Goal: Navigation & Orientation: Understand site structure

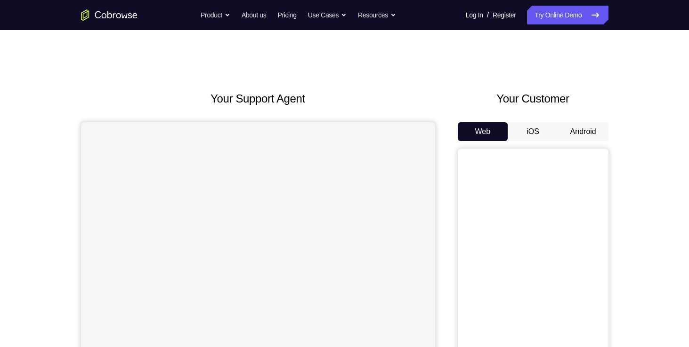
click at [575, 134] on button "Android" at bounding box center [583, 131] width 50 height 19
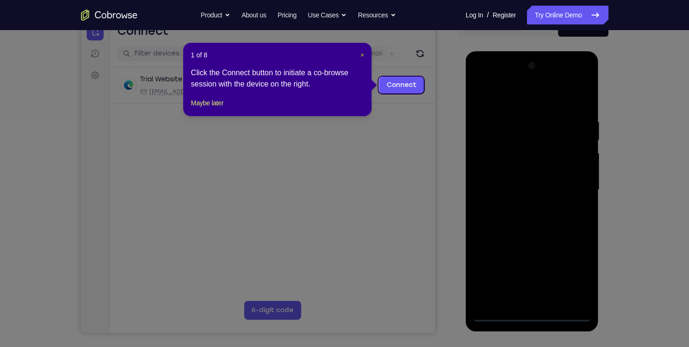
click at [362, 54] on span "×" at bounding box center [362, 55] width 4 height 8
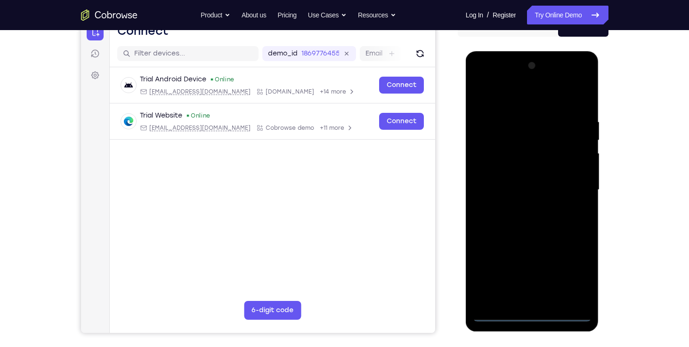
click at [535, 314] on div at bounding box center [532, 190] width 119 height 264
click at [570, 265] on div at bounding box center [532, 190] width 119 height 264
click at [571, 270] on div at bounding box center [532, 190] width 119 height 264
click at [537, 96] on div at bounding box center [532, 190] width 119 height 264
click at [570, 182] on div at bounding box center [532, 190] width 119 height 264
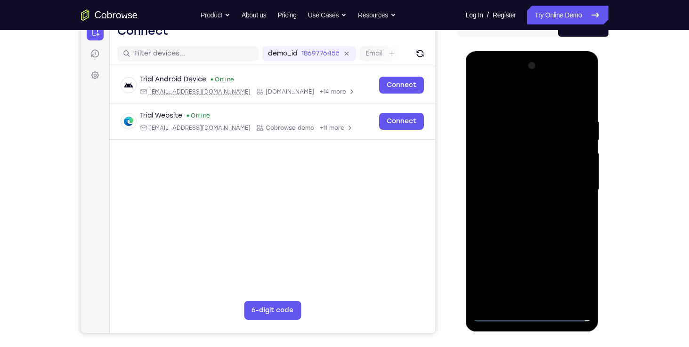
click at [522, 206] on div at bounding box center [532, 190] width 119 height 264
click at [524, 179] on div at bounding box center [532, 190] width 119 height 264
click at [524, 173] on div at bounding box center [532, 190] width 119 height 264
click at [524, 186] on div at bounding box center [532, 190] width 119 height 264
click at [536, 220] on div at bounding box center [532, 190] width 119 height 264
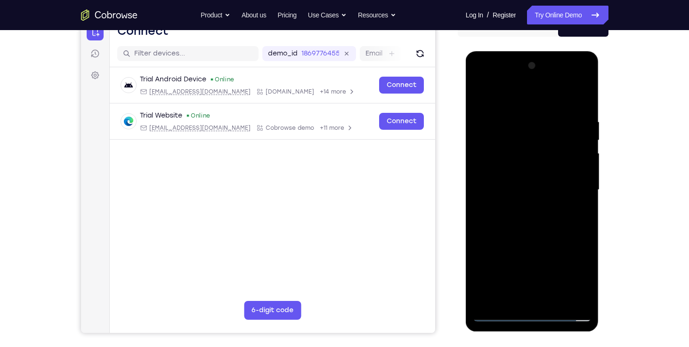
click at [554, 217] on div at bounding box center [532, 190] width 119 height 264
click at [541, 220] on div at bounding box center [532, 190] width 119 height 264
click at [522, 113] on div at bounding box center [532, 190] width 119 height 264
click at [583, 105] on div at bounding box center [532, 190] width 119 height 264
click at [529, 112] on div at bounding box center [532, 190] width 119 height 264
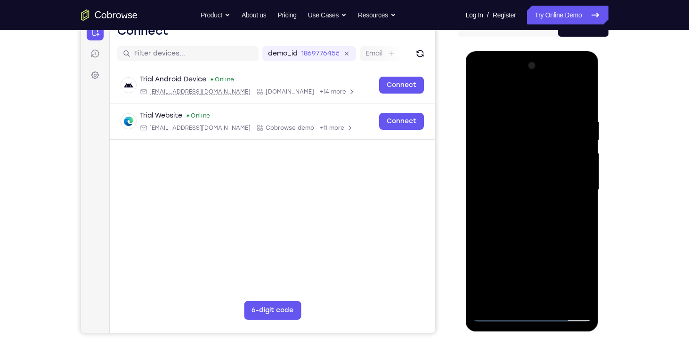
click at [500, 315] on div at bounding box center [532, 190] width 119 height 264
click at [556, 300] on div at bounding box center [532, 190] width 119 height 264
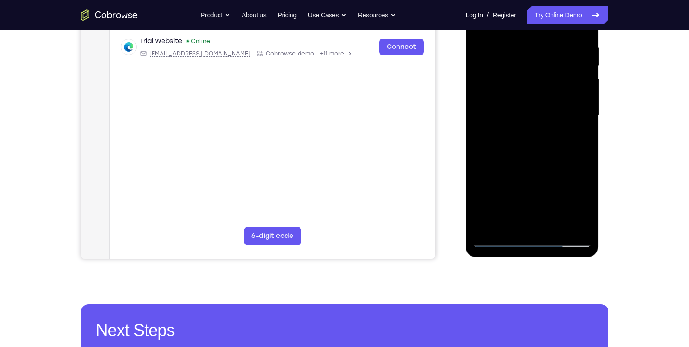
scroll to position [145, 0]
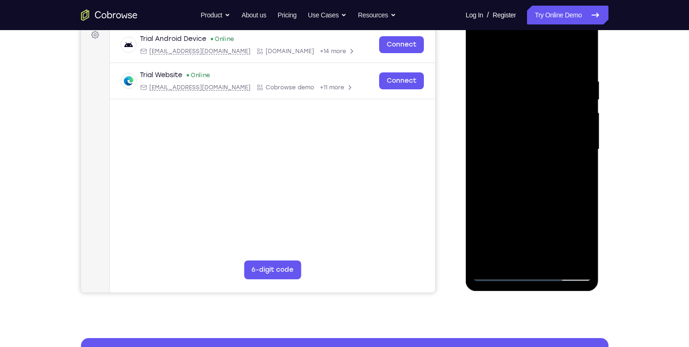
click at [579, 257] on div at bounding box center [532, 150] width 119 height 264
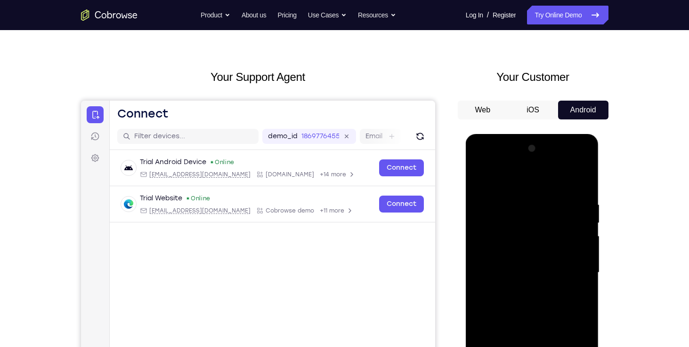
scroll to position [21, 0]
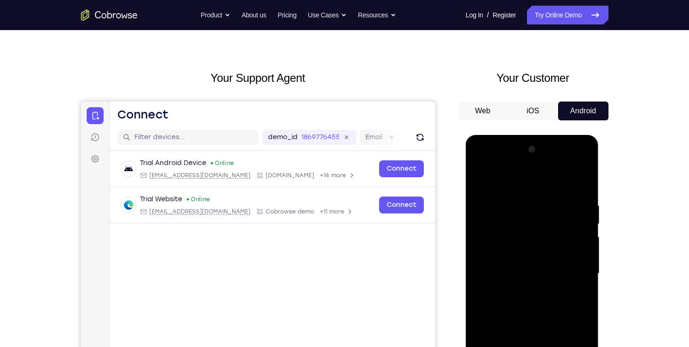
click at [542, 323] on div at bounding box center [532, 274] width 119 height 264
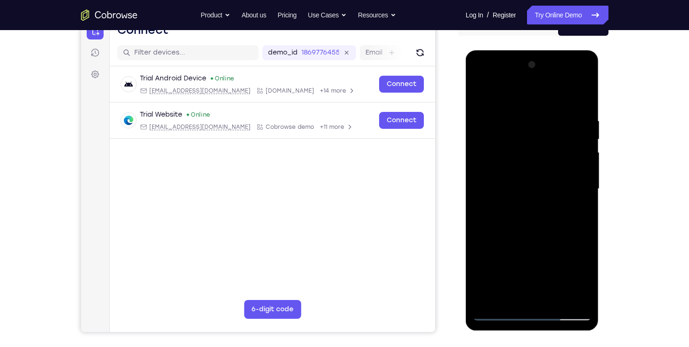
scroll to position [106, 0]
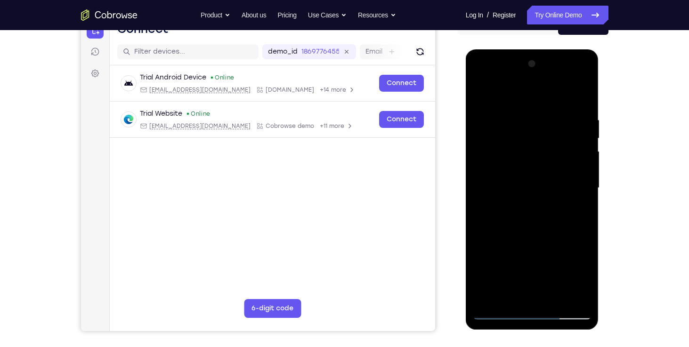
click at [498, 311] on div at bounding box center [532, 188] width 119 height 264
click at [576, 296] on div at bounding box center [532, 188] width 119 height 264
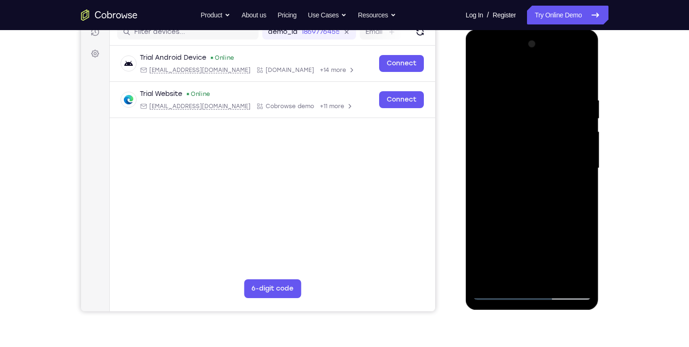
scroll to position [126, 0]
